Goal: Task Accomplishment & Management: Use online tool/utility

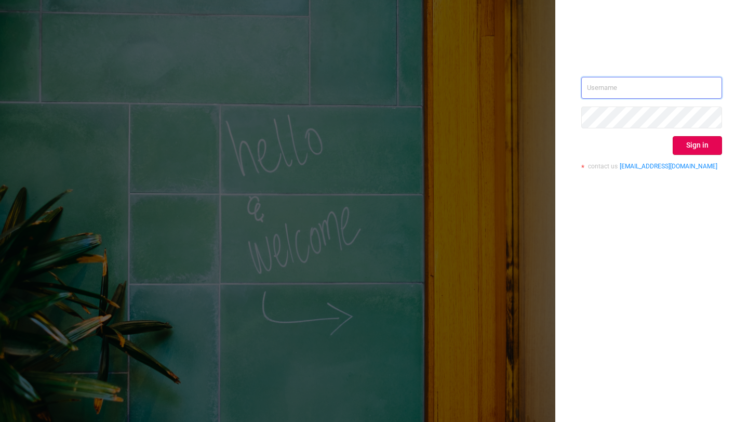
click at [624, 92] on input "text" at bounding box center [651, 88] width 141 height 22
paste input "[EMAIL_ADDRESS]"
type input "[EMAIL_ADDRESS]"
click at [697, 141] on button "Sign in" at bounding box center [697, 145] width 49 height 19
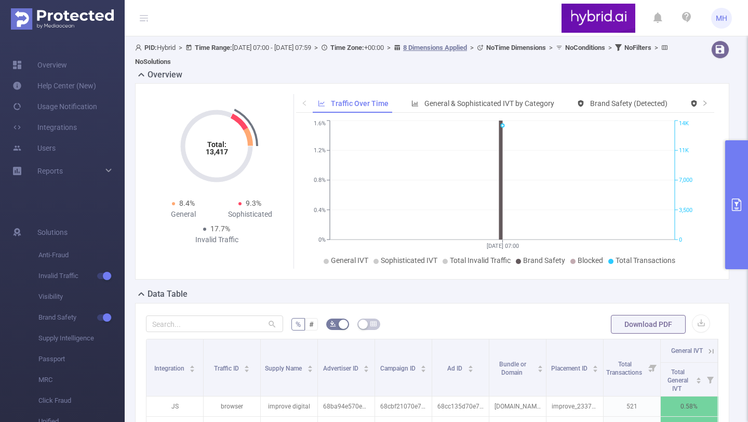
click at [738, 210] on icon "primary" at bounding box center [736, 204] width 9 height 12
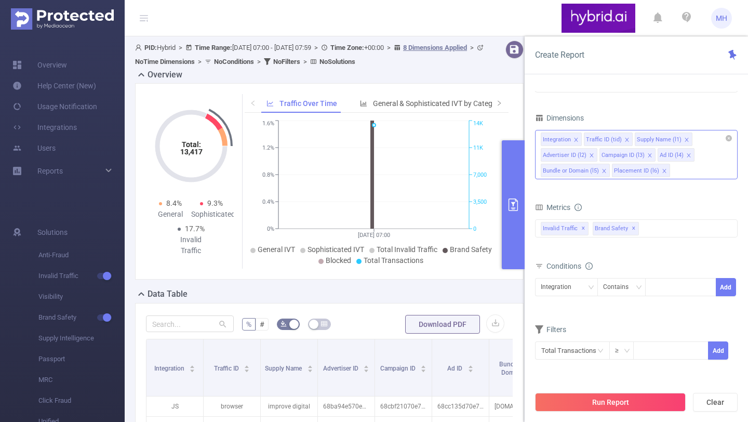
click at [627, 140] on icon "icon: close" at bounding box center [627, 139] width 5 height 5
click at [575, 137] on icon "icon: close" at bounding box center [576, 139] width 5 height 5
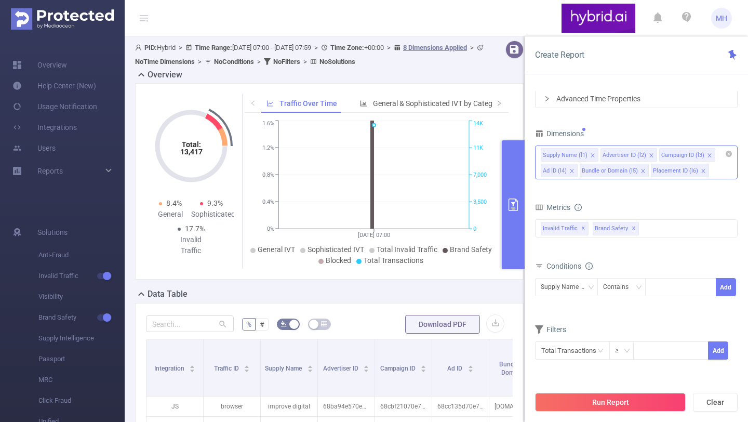
click at [701, 171] on icon "icon: close" at bounding box center [703, 171] width 4 height 4
click at [709, 156] on icon "icon: close" at bounding box center [710, 155] width 4 height 4
click at [688, 156] on icon "icon: close" at bounding box center [690, 155] width 4 height 4
click at [591, 155] on icon "icon: close" at bounding box center [592, 155] width 5 height 5
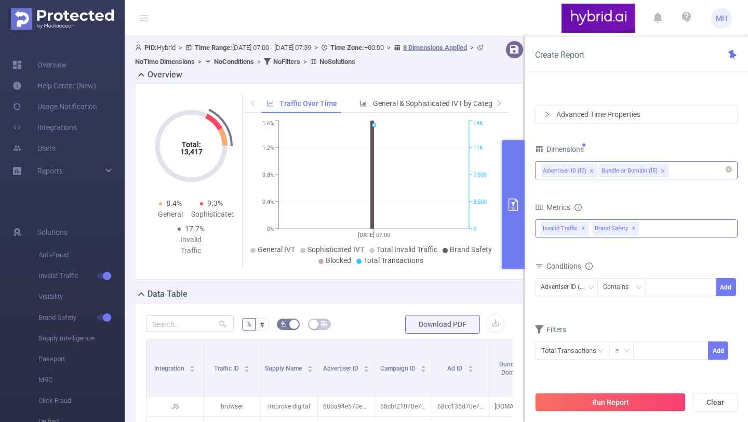
click at [654, 231] on div "Invalid Traffic ✕ Brand Safety ✕" at bounding box center [636, 228] width 203 height 18
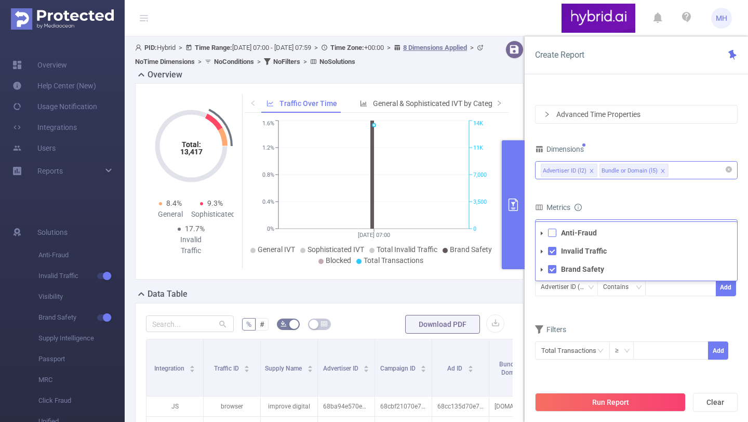
click at [556, 234] on span at bounding box center [552, 233] width 8 height 8
click at [607, 200] on div "Metrics" at bounding box center [636, 208] width 203 height 17
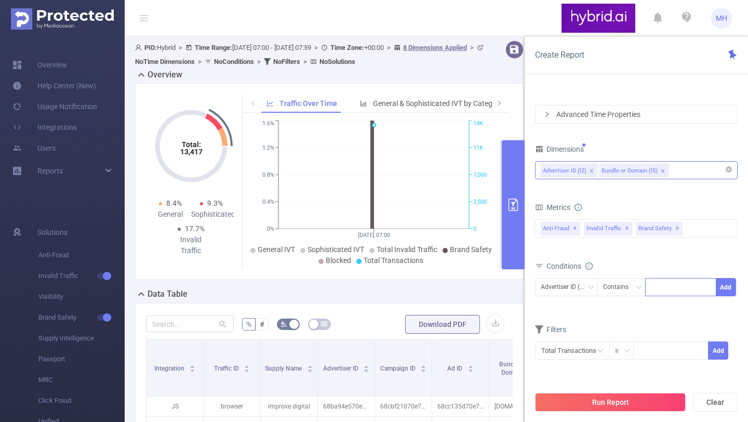
click at [669, 292] on div at bounding box center [681, 287] width 60 height 17
paste input "68d15c8370e7b255dc9ef278"
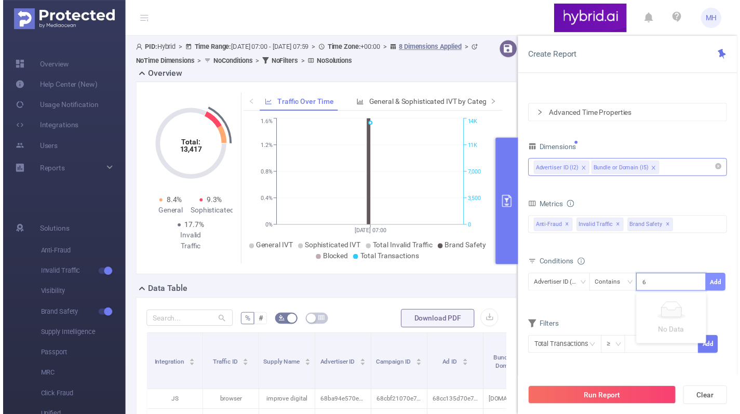
scroll to position [0, 23]
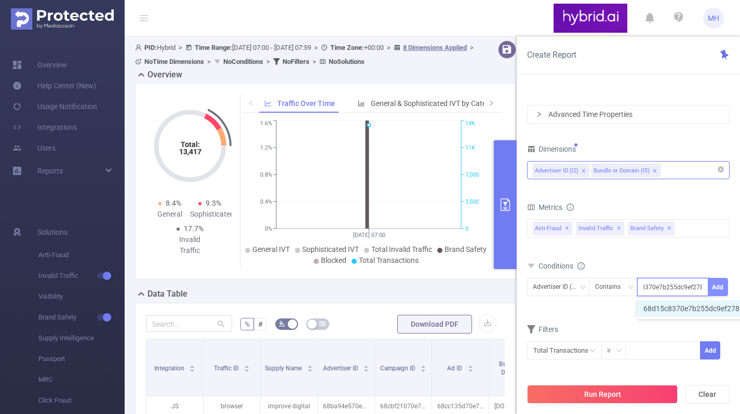
type input "68d15c8370e7b255dc9ef278"
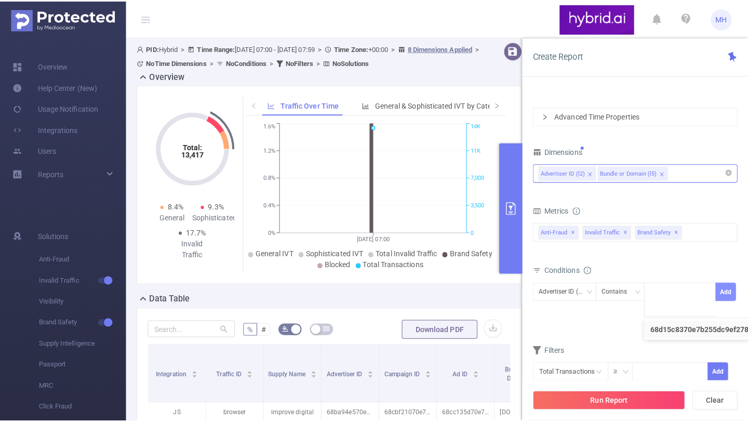
scroll to position [0, 0]
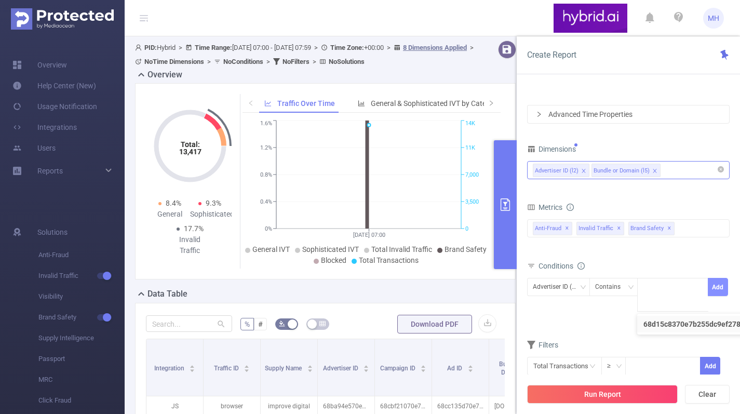
click at [714, 288] on button "Add" at bounding box center [718, 287] width 20 height 18
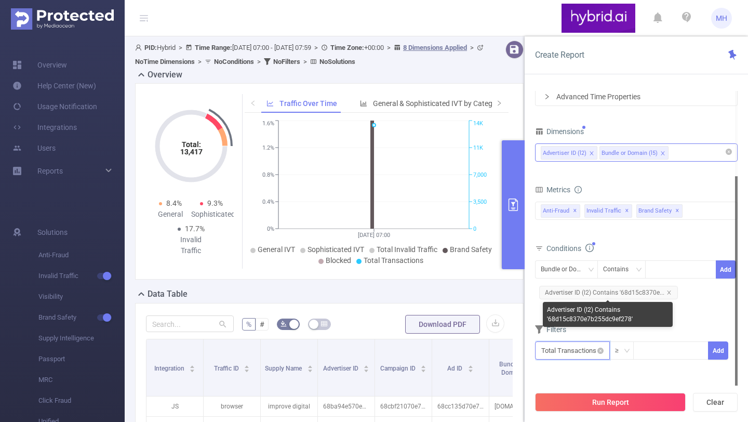
click at [568, 348] on input "text" at bounding box center [572, 350] width 75 height 18
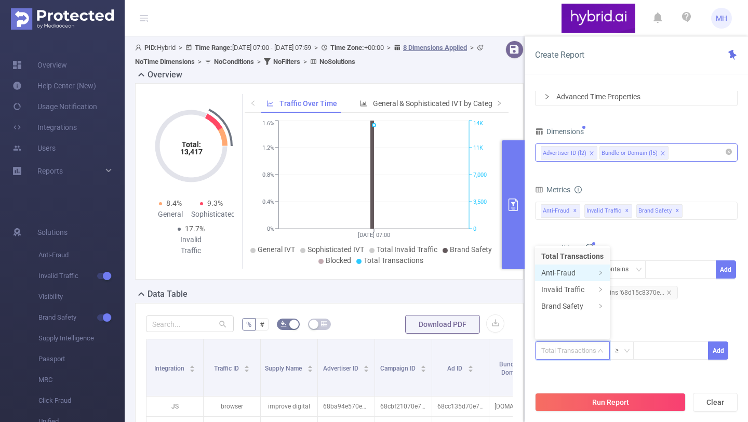
click at [574, 268] on li "Anti-Fraud" at bounding box center [572, 272] width 75 height 17
click at [638, 259] on li "Fraudulent" at bounding box center [639, 256] width 62 height 17
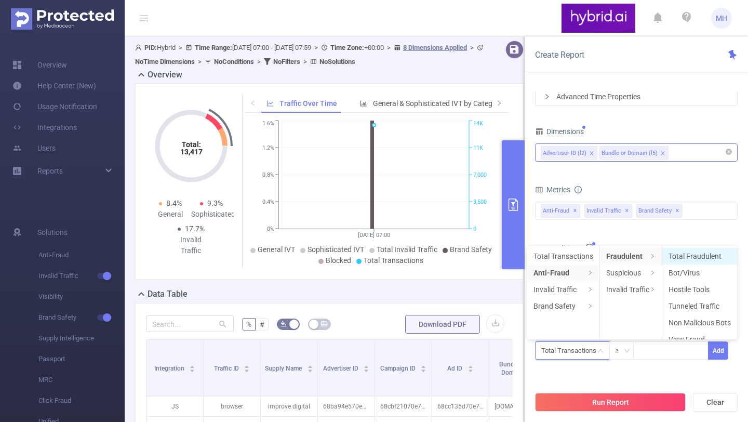
click at [685, 254] on li "Total Fraudulent" at bounding box center [700, 256] width 75 height 17
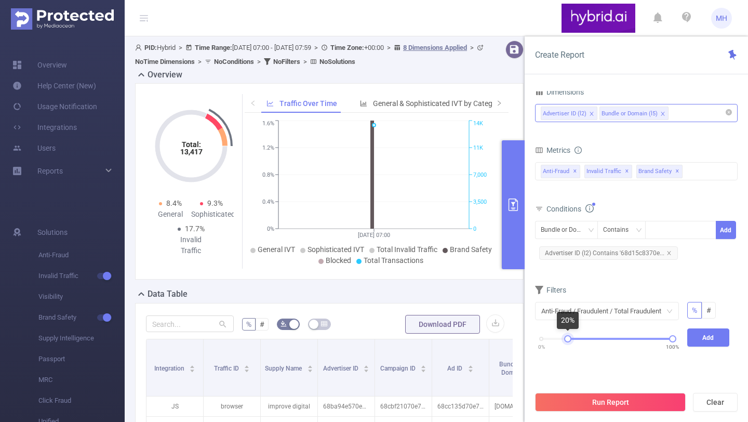
drag, startPoint x: 546, startPoint y: 338, endPoint x: 568, endPoint y: 335, distance: 22.6
click at [568, 335] on div "0% 100%" at bounding box center [607, 342] width 152 height 28
click at [690, 336] on button "Add" at bounding box center [708, 337] width 43 height 18
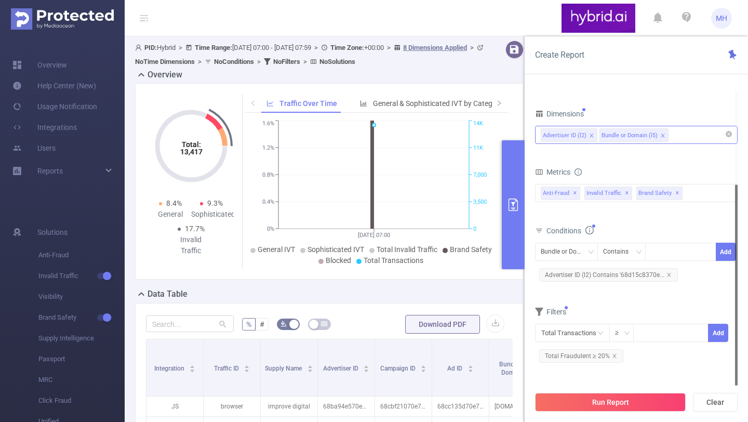
click at [615, 412] on div "Run Report Clear" at bounding box center [636, 401] width 223 height 39
click at [616, 407] on button "Run Report" at bounding box center [610, 402] width 151 height 19
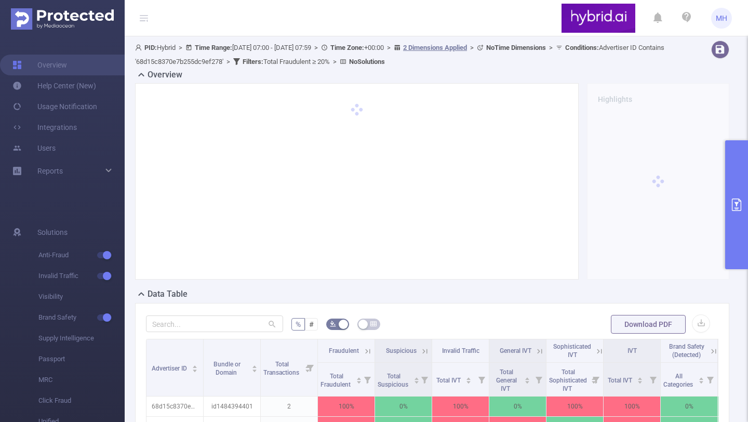
click at [725, 211] on button "primary" at bounding box center [736, 204] width 23 height 129
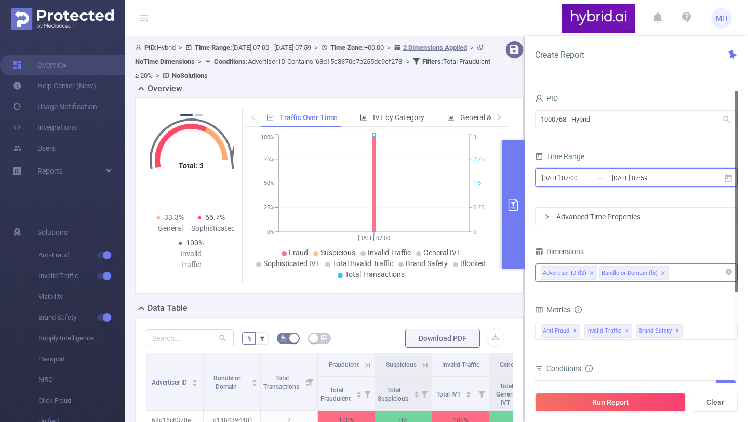
click at [623, 170] on span "[DATE] 07:00 _ [DATE] 07:59" at bounding box center [636, 177] width 203 height 18
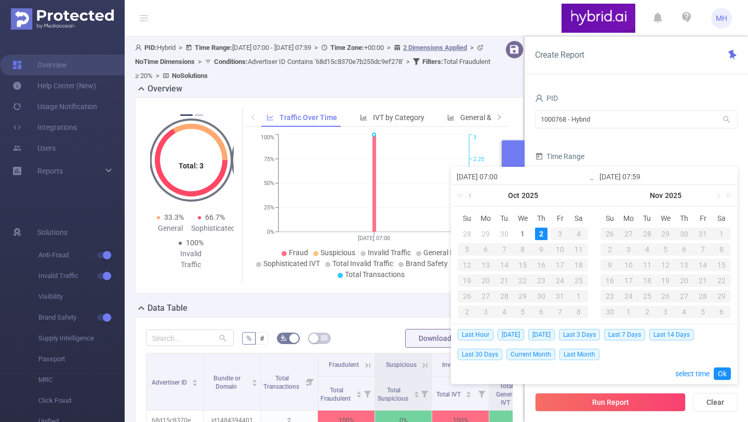
click at [474, 195] on link at bounding box center [471, 195] width 9 height 21
click at [482, 296] on div "29" at bounding box center [486, 296] width 12 height 12
click at [691, 232] on td "2" at bounding box center [684, 234] width 19 height 16
type input "[DATE] 07:00"
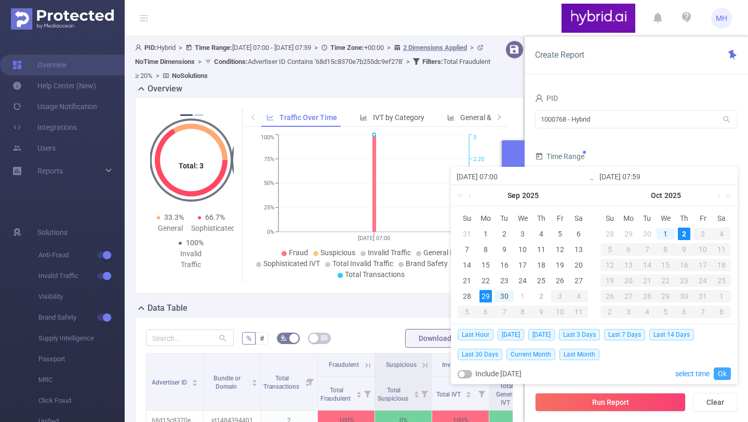
click at [723, 369] on link "Ok" at bounding box center [722, 373] width 17 height 12
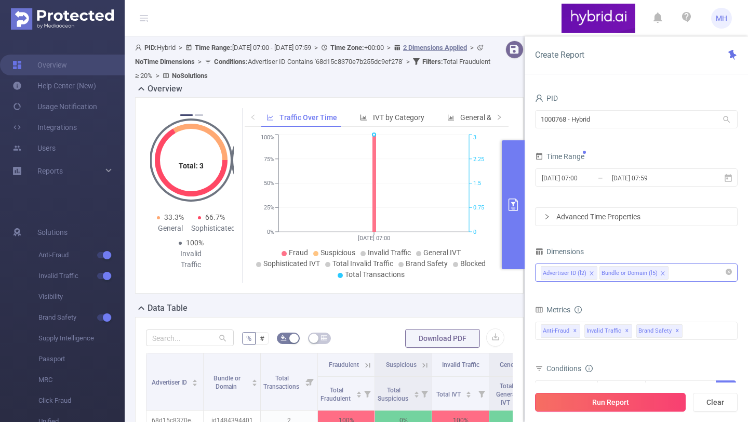
click at [652, 408] on button "Run Report" at bounding box center [610, 402] width 151 height 19
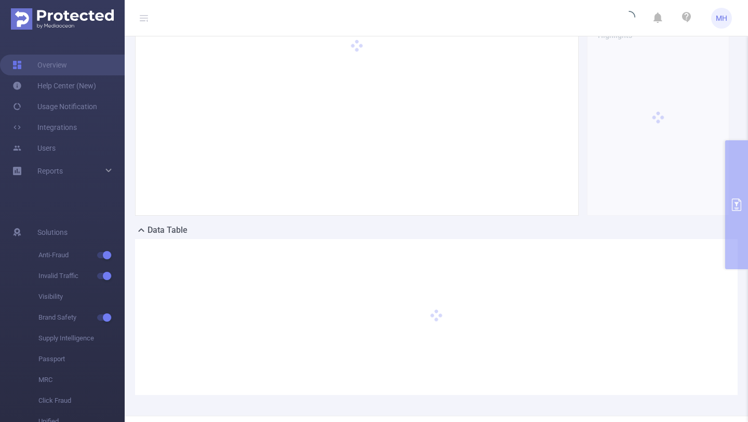
scroll to position [101, 0]
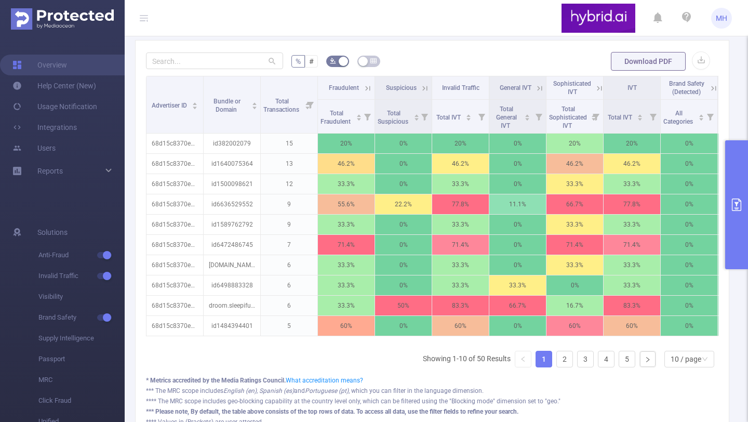
scroll to position [264, 0]
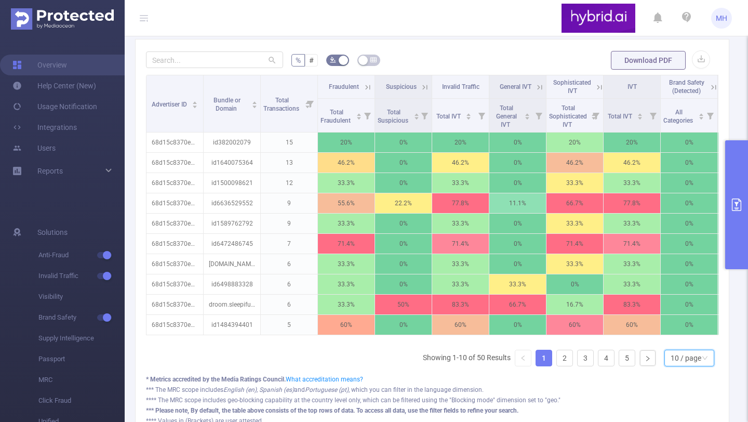
click at [700, 366] on div "10 / page" at bounding box center [690, 358] width 50 height 17
click at [688, 332] on li "40 / page" at bounding box center [681, 330] width 50 height 17
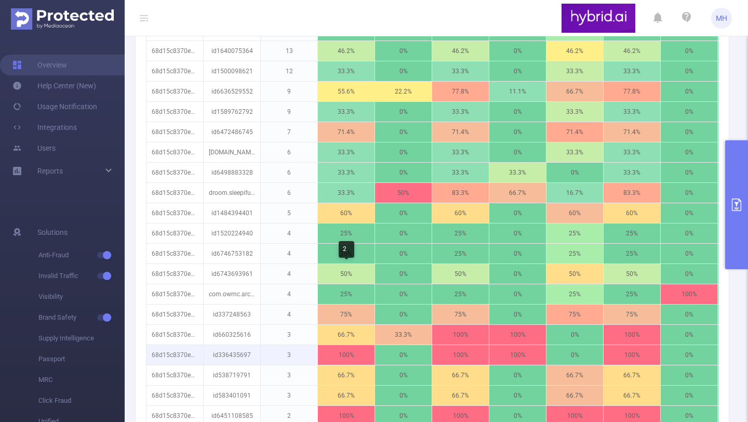
scroll to position [184, 0]
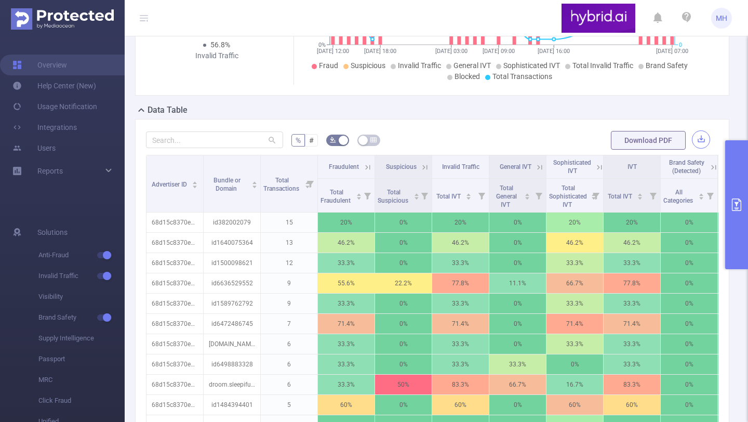
click at [694, 139] on button "button" at bounding box center [701, 139] width 18 height 18
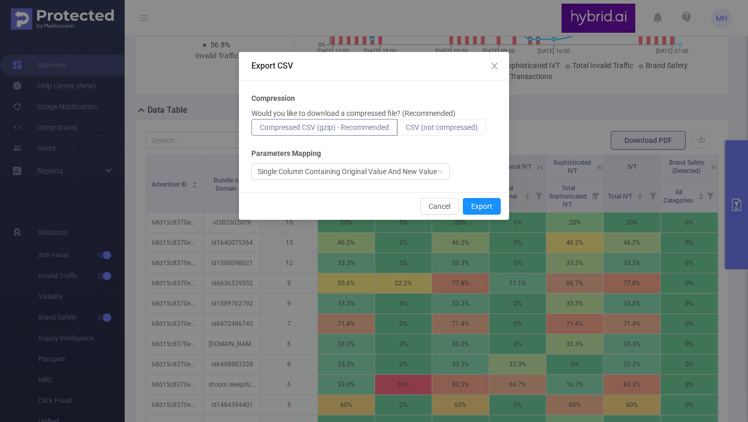
click at [443, 132] on label "CSV (not compressed)" at bounding box center [442, 127] width 89 height 17
click at [406, 130] on input "CSV (not compressed)" at bounding box center [406, 130] width 0 height 0
click at [473, 202] on button "Export" at bounding box center [482, 206] width 38 height 17
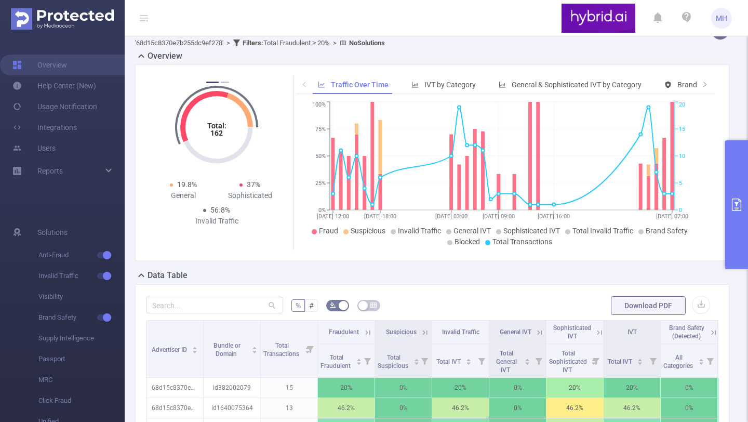
scroll to position [18, 0]
